Goal: Transaction & Acquisition: Purchase product/service

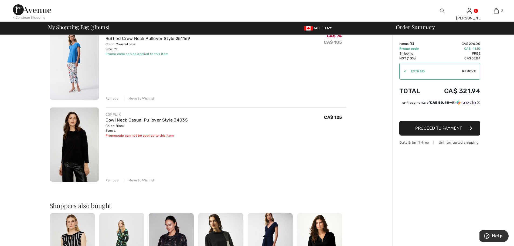
scroll to position [108, 0]
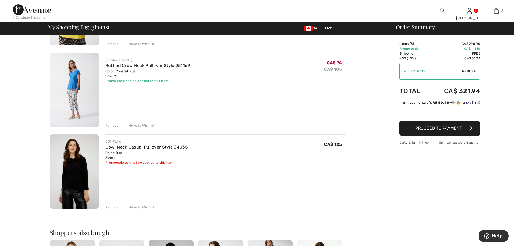
click at [110, 207] on div "Remove" at bounding box center [112, 207] width 13 height 5
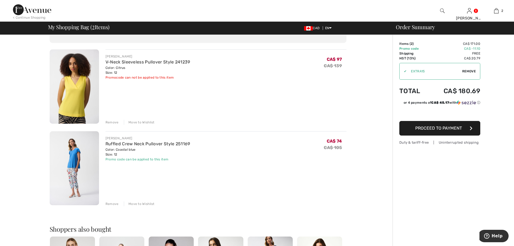
scroll to position [0, 0]
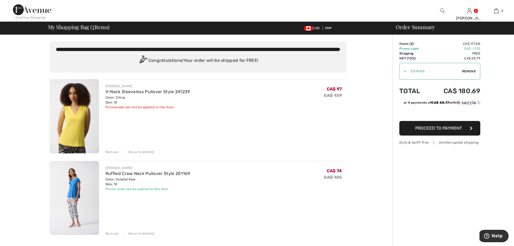
click at [18, 9] on img at bounding box center [32, 9] width 38 height 11
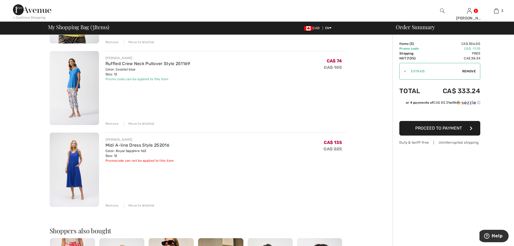
scroll to position [27, 0]
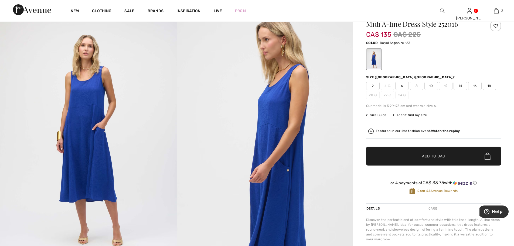
scroll to position [108, 0]
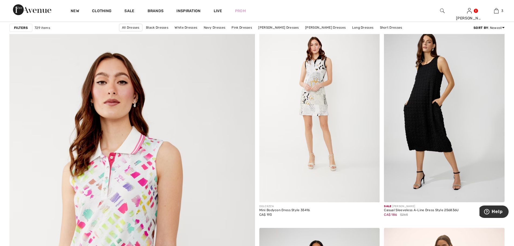
scroll to position [1702, 0]
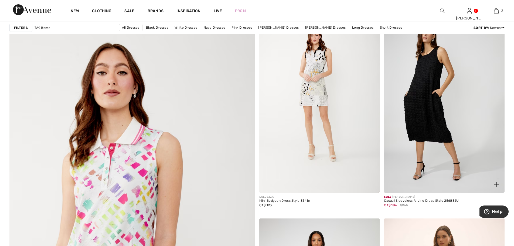
click at [436, 103] on img at bounding box center [444, 102] width 121 height 181
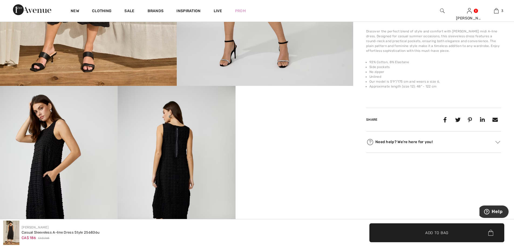
scroll to position [243, 0]
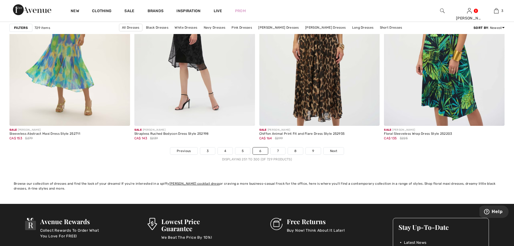
scroll to position [3106, 0]
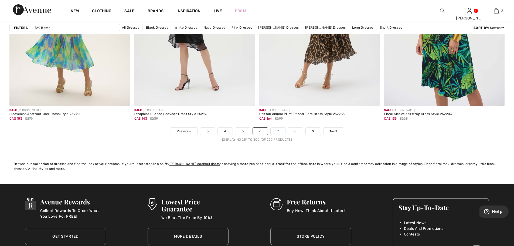
click at [279, 129] on link "7" at bounding box center [278, 131] width 15 height 7
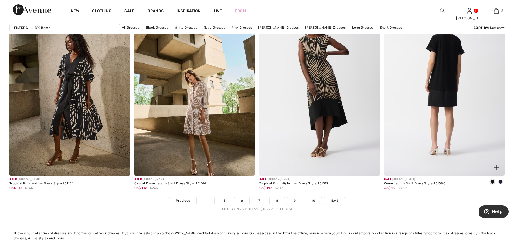
scroll to position [3024, 0]
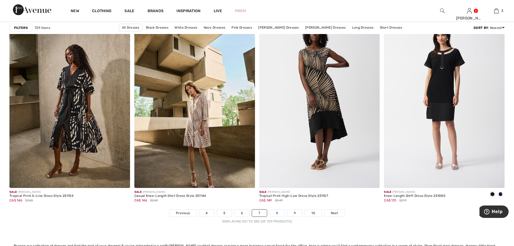
click at [278, 213] on link "8" at bounding box center [277, 213] width 15 height 7
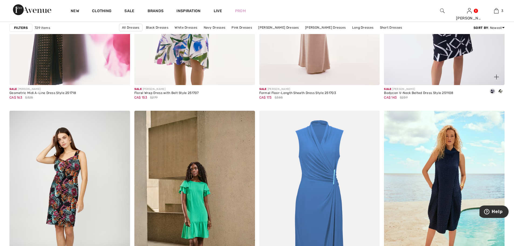
scroll to position [1188, 0]
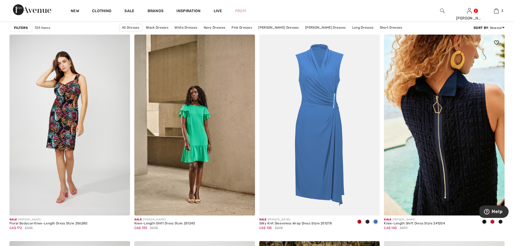
click at [451, 131] on img at bounding box center [444, 125] width 121 height 181
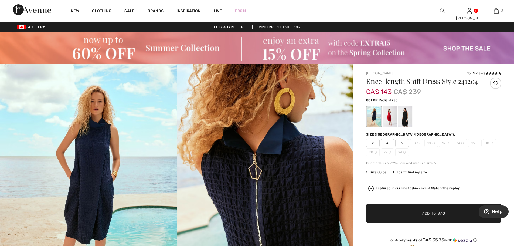
click at [389, 117] on div at bounding box center [390, 116] width 14 height 20
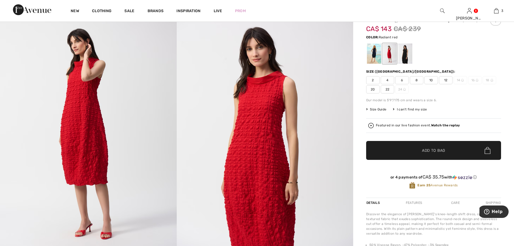
scroll to position [27, 0]
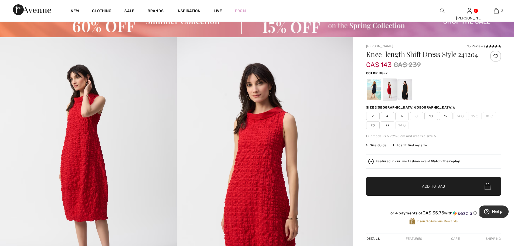
click at [405, 90] on div at bounding box center [406, 89] width 14 height 20
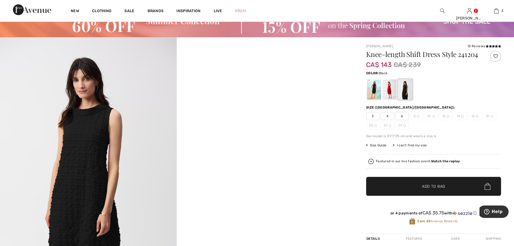
scroll to position [54, 0]
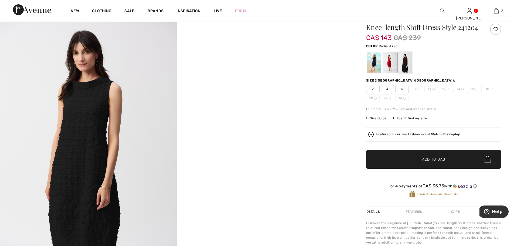
click at [388, 68] on div at bounding box center [390, 62] width 14 height 20
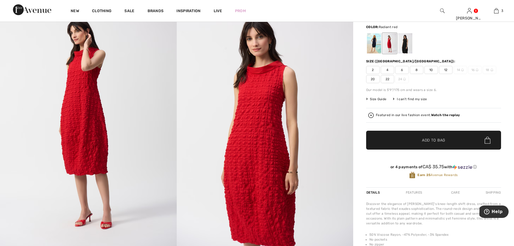
scroll to position [81, 0]
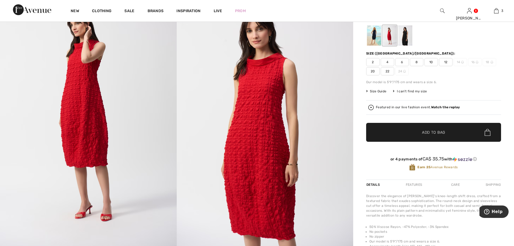
click at [448, 62] on span "12" at bounding box center [445, 62] width 13 height 8
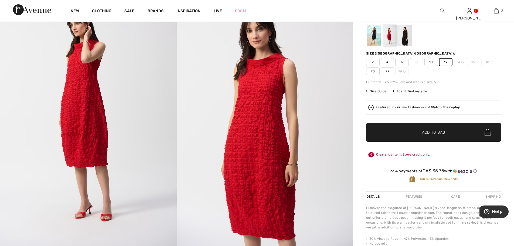
click at [429, 134] on span "Add to Bag" at bounding box center [433, 133] width 23 height 6
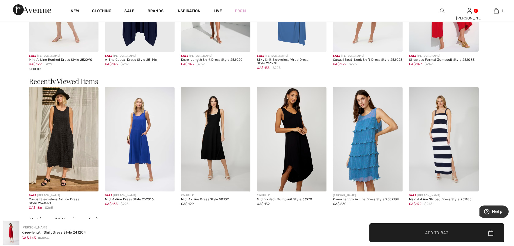
scroll to position [891, 0]
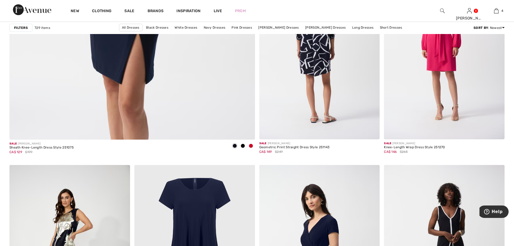
scroll to position [2052, 0]
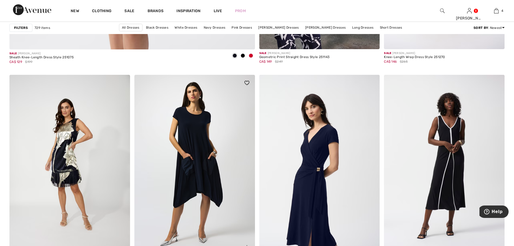
click at [208, 159] on img at bounding box center [194, 165] width 121 height 181
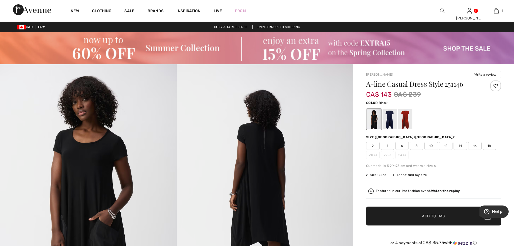
click at [375, 119] on div at bounding box center [374, 119] width 14 height 20
click at [388, 119] on div at bounding box center [390, 119] width 14 height 20
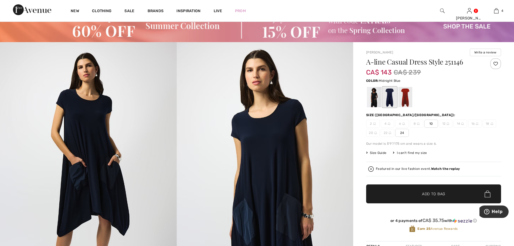
scroll to position [81, 0]
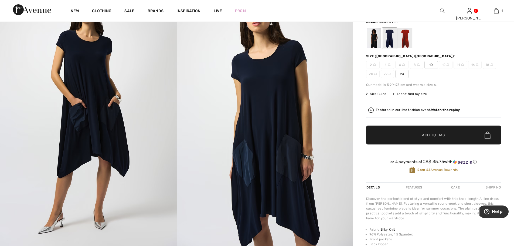
click at [406, 39] on div at bounding box center [406, 38] width 14 height 20
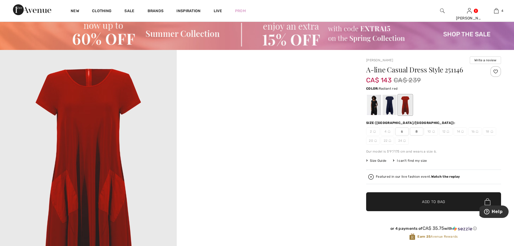
scroll to position [0, 0]
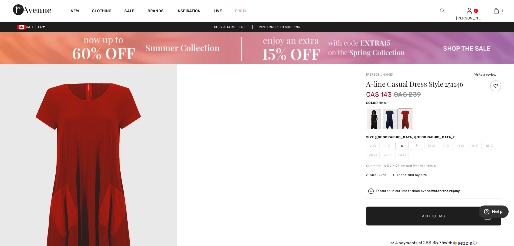
click at [373, 124] on div at bounding box center [374, 119] width 14 height 20
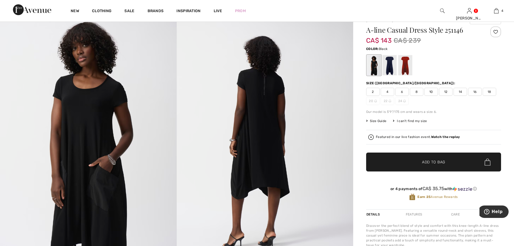
scroll to position [81, 0]
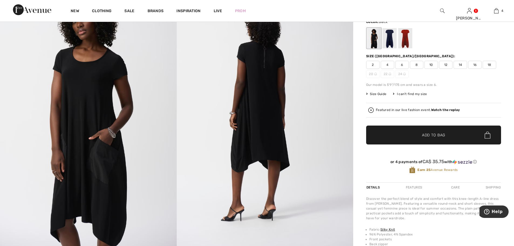
click at [447, 63] on span "12" at bounding box center [445, 65] width 13 height 8
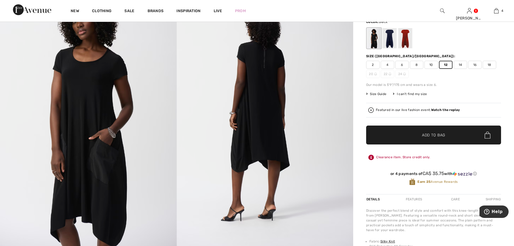
click at [437, 134] on span "Add to Bag" at bounding box center [433, 135] width 23 height 6
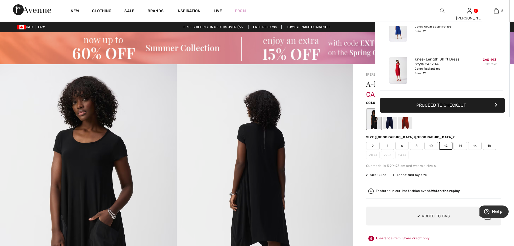
scroll to position [35, 0]
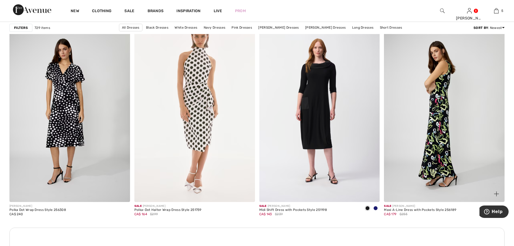
scroll to position [2322, 0]
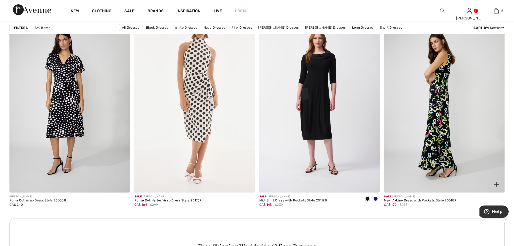
click at [440, 129] on img at bounding box center [444, 101] width 121 height 181
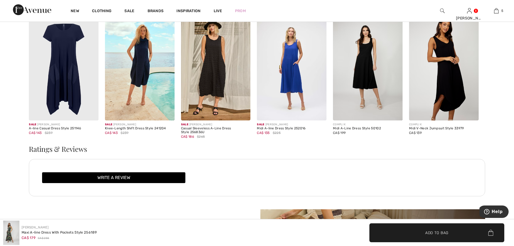
scroll to position [783, 0]
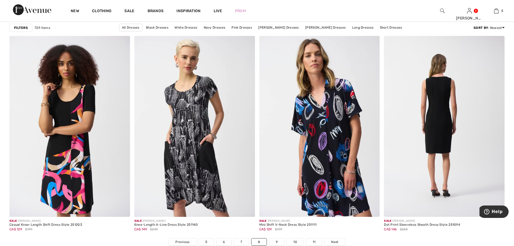
scroll to position [2997, 0]
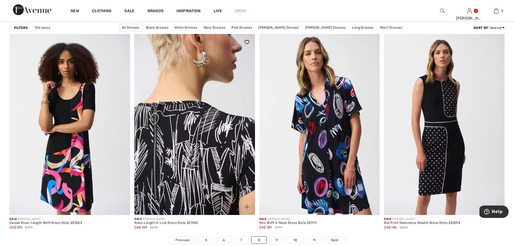
click at [181, 147] on img at bounding box center [194, 124] width 121 height 181
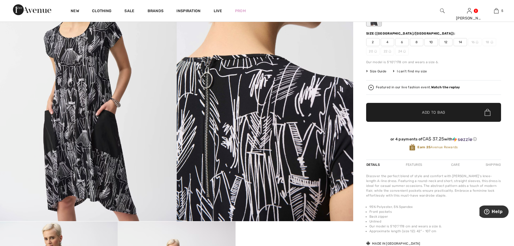
scroll to position [54, 0]
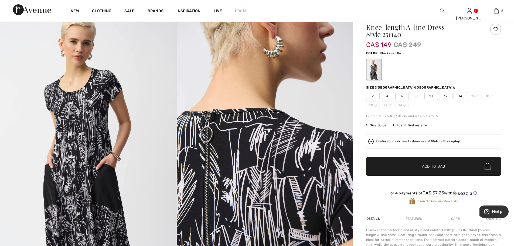
click at [446, 95] on span "12" at bounding box center [445, 96] width 13 height 8
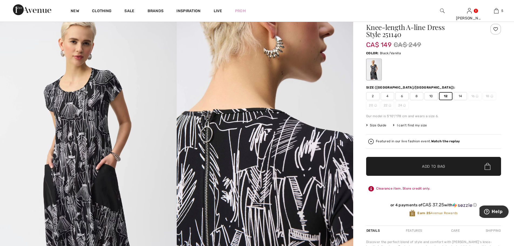
click at [430, 165] on span "Add to Bag" at bounding box center [433, 167] width 23 height 6
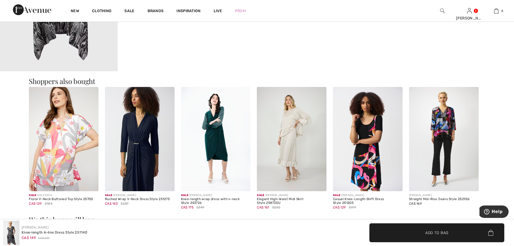
scroll to position [621, 0]
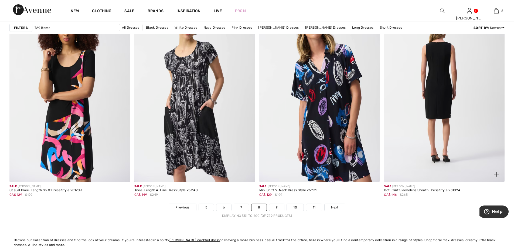
scroll to position [3078, 0]
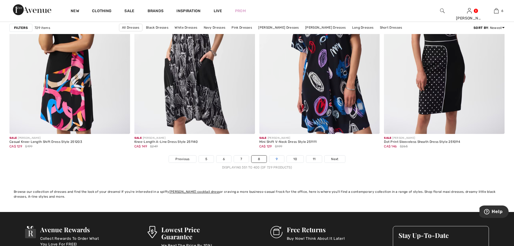
click at [277, 159] on link "9" at bounding box center [276, 159] width 15 height 7
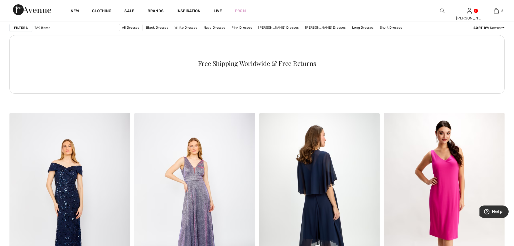
scroll to position [972, 0]
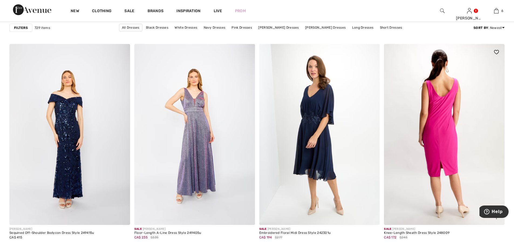
click at [446, 151] on img at bounding box center [444, 134] width 121 height 181
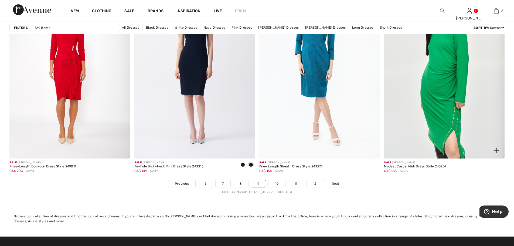
scroll to position [3132, 0]
